Goal: Task Accomplishment & Management: Use online tool/utility

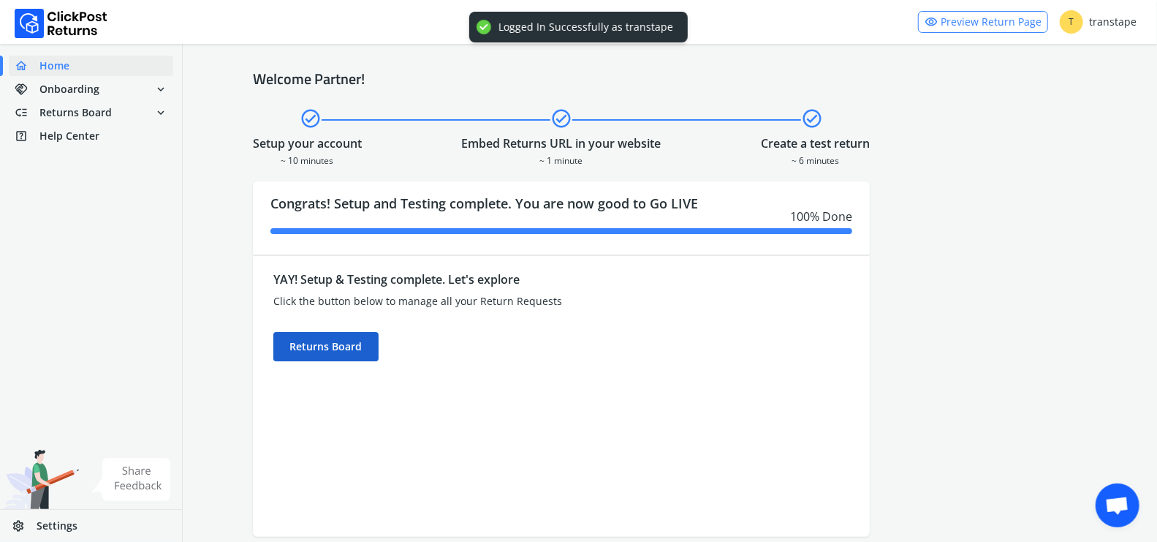
click at [326, 351] on div "Returns Board" at bounding box center [325, 346] width 105 height 29
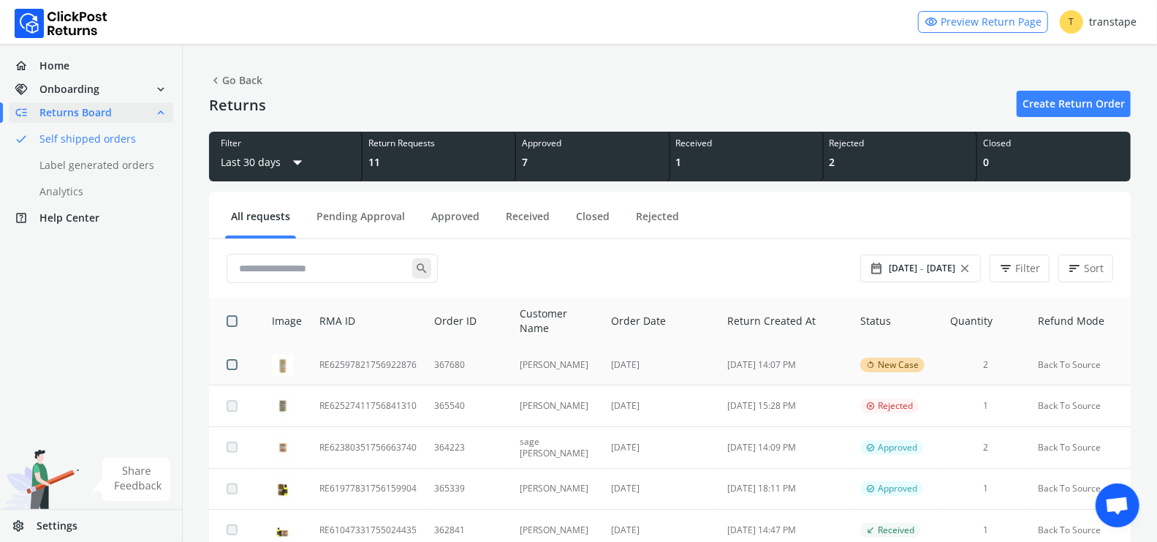
click at [480, 366] on td "367680" at bounding box center [468, 364] width 86 height 41
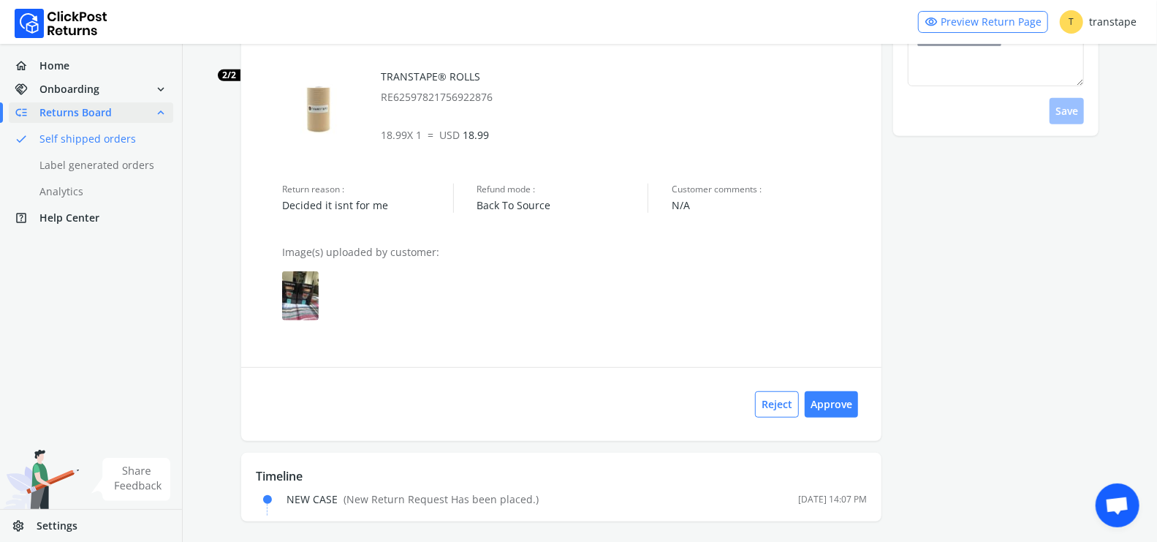
scroll to position [441, 0]
click at [846, 399] on button "Approve" at bounding box center [831, 402] width 53 height 26
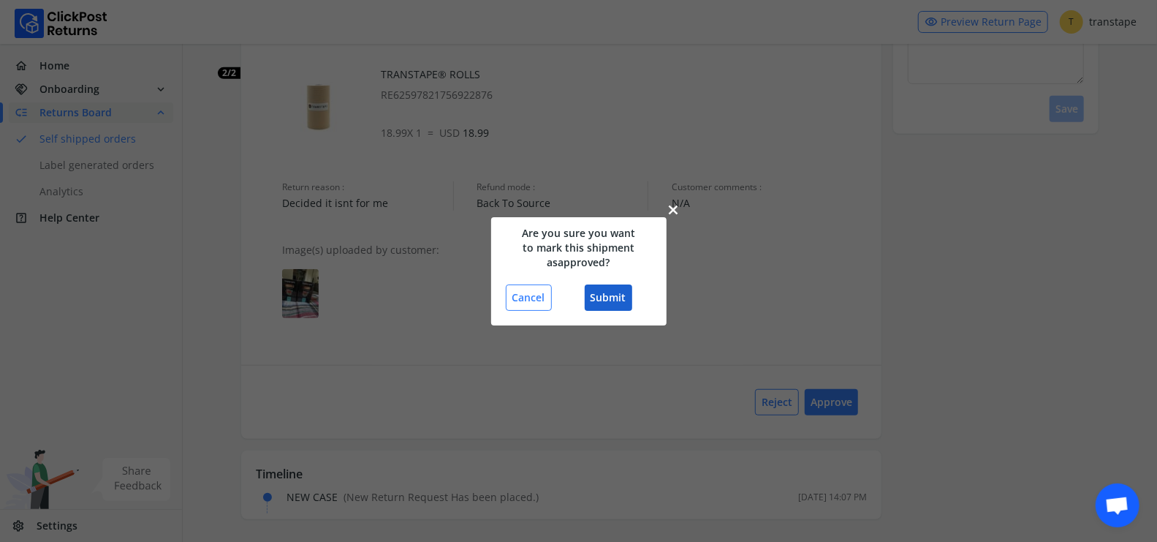
click at [623, 298] on button "Submit" at bounding box center [609, 297] width 48 height 26
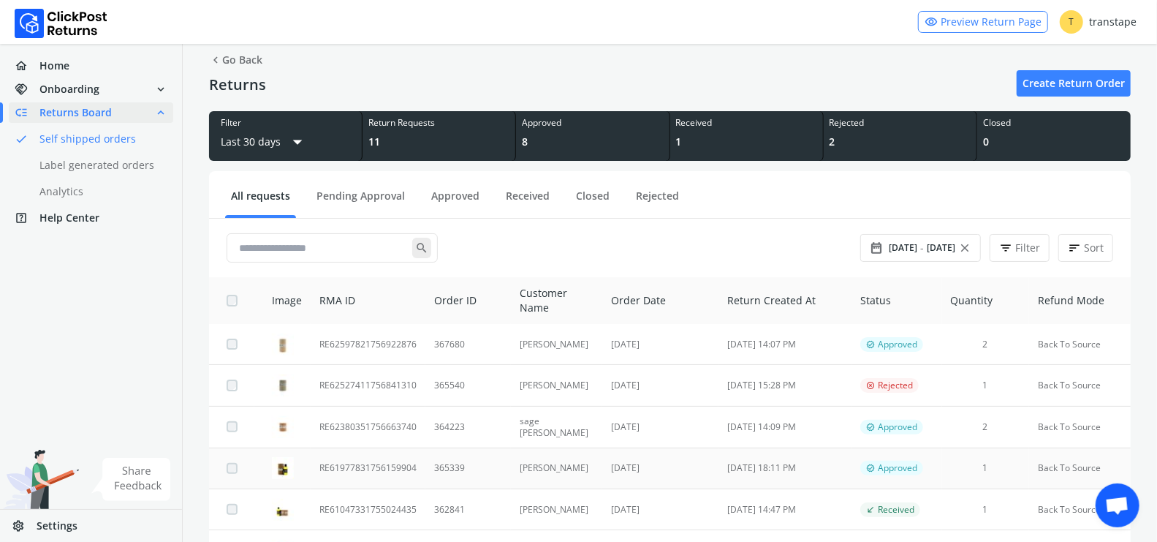
scroll to position [20, 0]
click at [458, 458] on td "365339" at bounding box center [468, 467] width 86 height 41
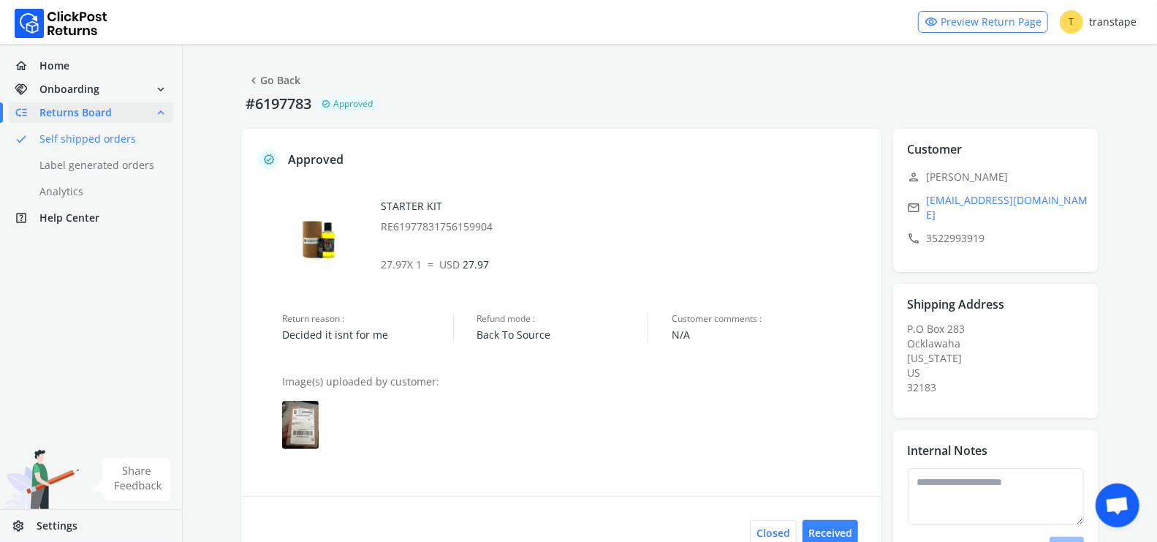
click at [304, 426] on img at bounding box center [300, 425] width 37 height 48
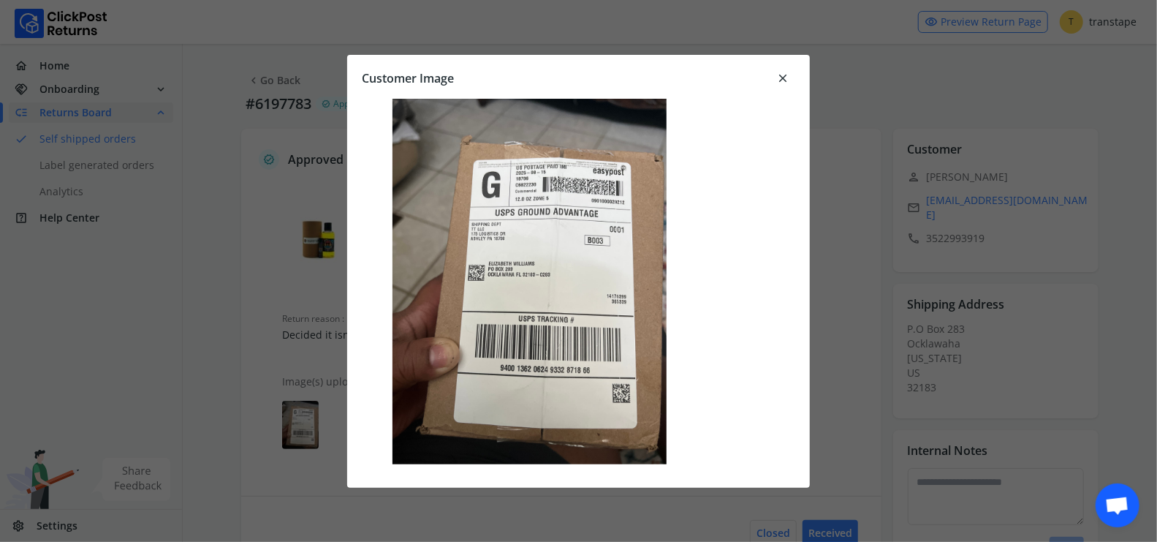
click at [783, 78] on span "close" at bounding box center [782, 78] width 13 height 20
